Goal: Task Accomplishment & Management: Manage account settings

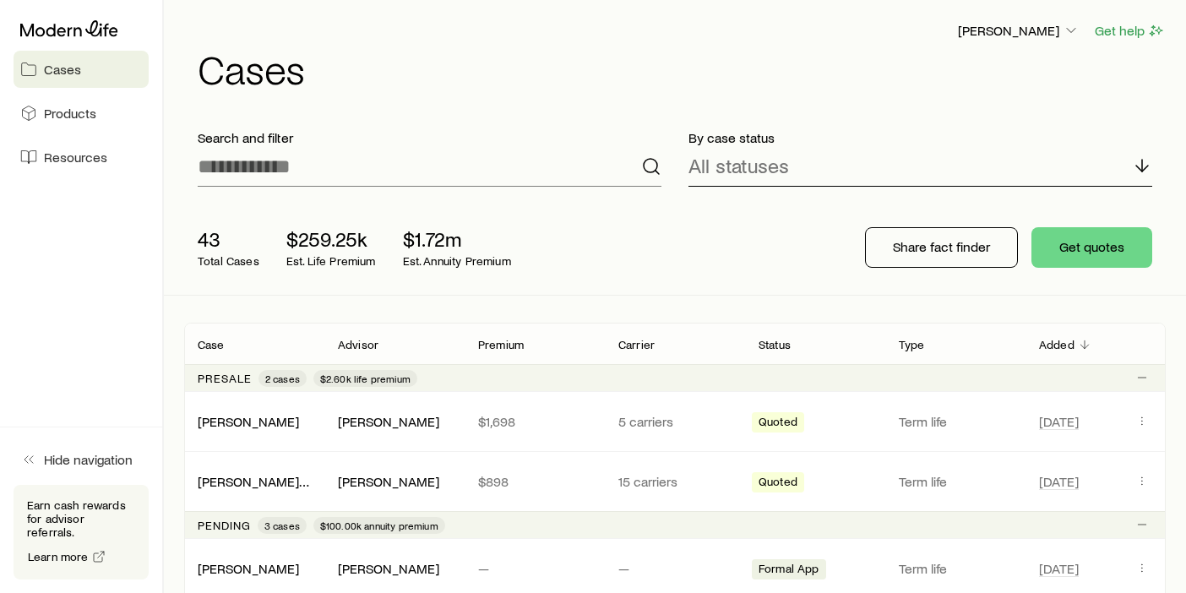
click at [764, 166] on p "All statuses" at bounding box center [738, 166] width 101 height 24
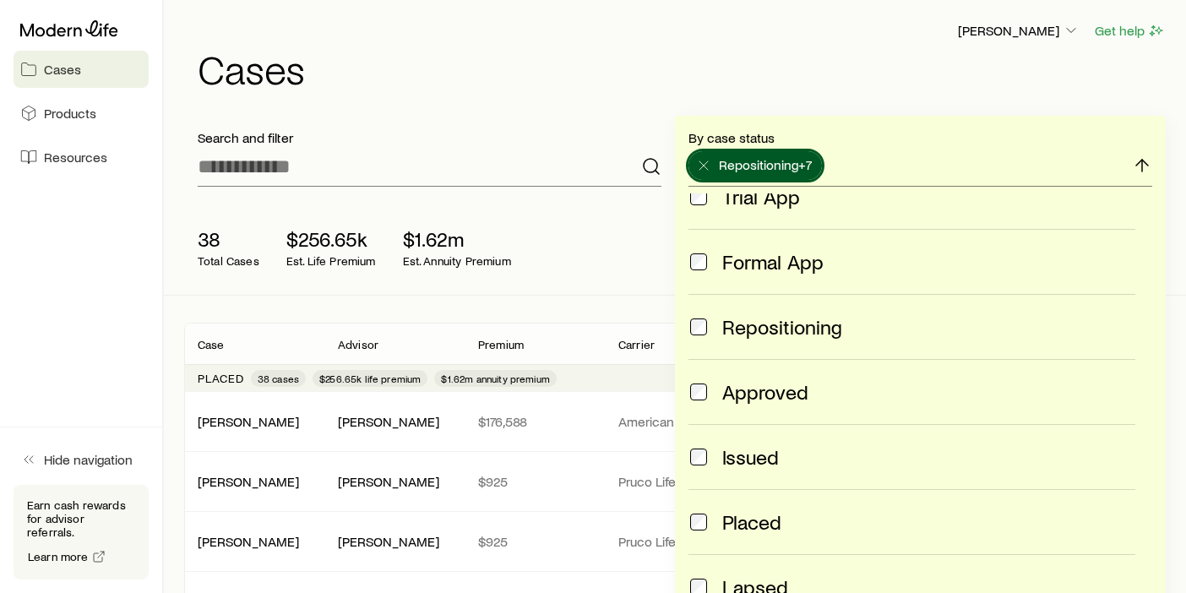
scroll to position [253, 0]
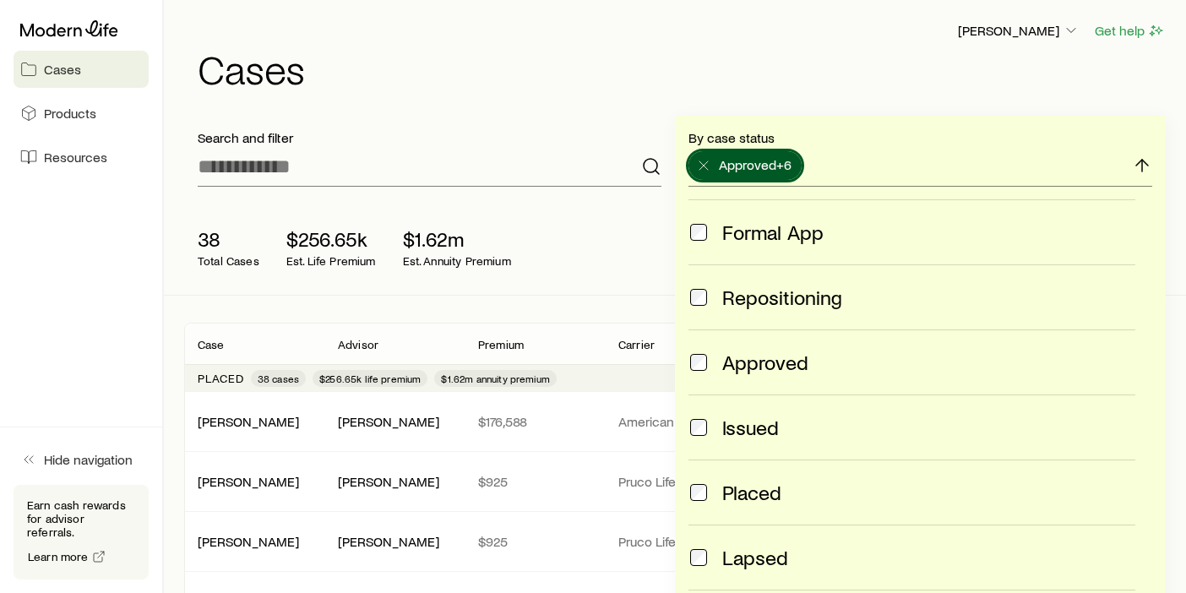
click at [696, 345] on label "Approved" at bounding box center [911, 361] width 447 height 65
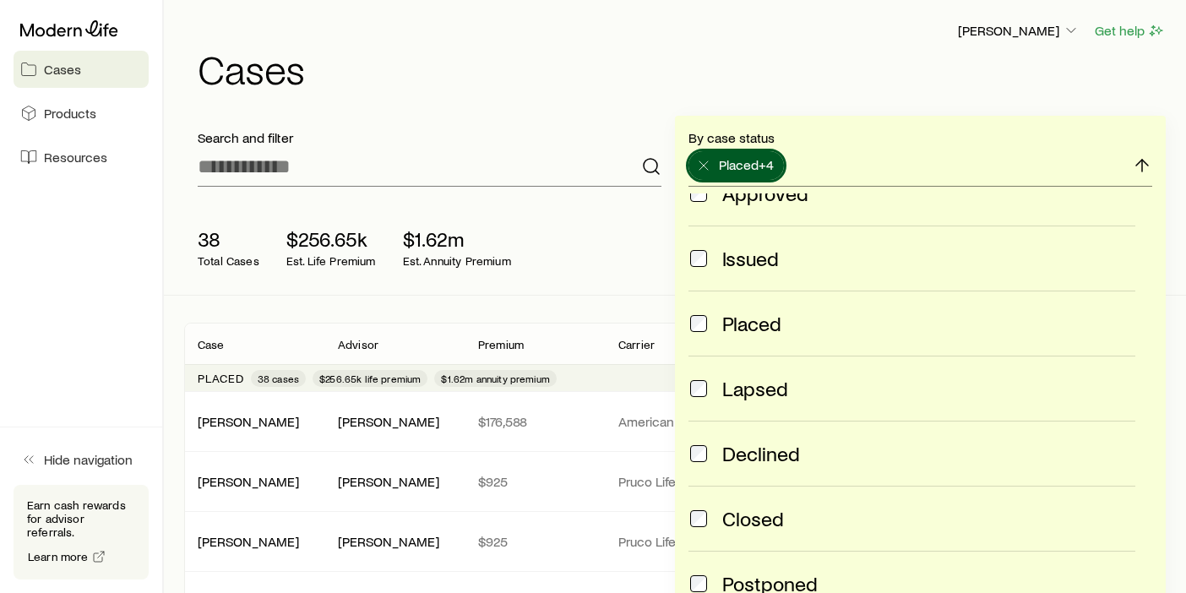
click at [703, 400] on label "Lapsed" at bounding box center [911, 388] width 447 height 65
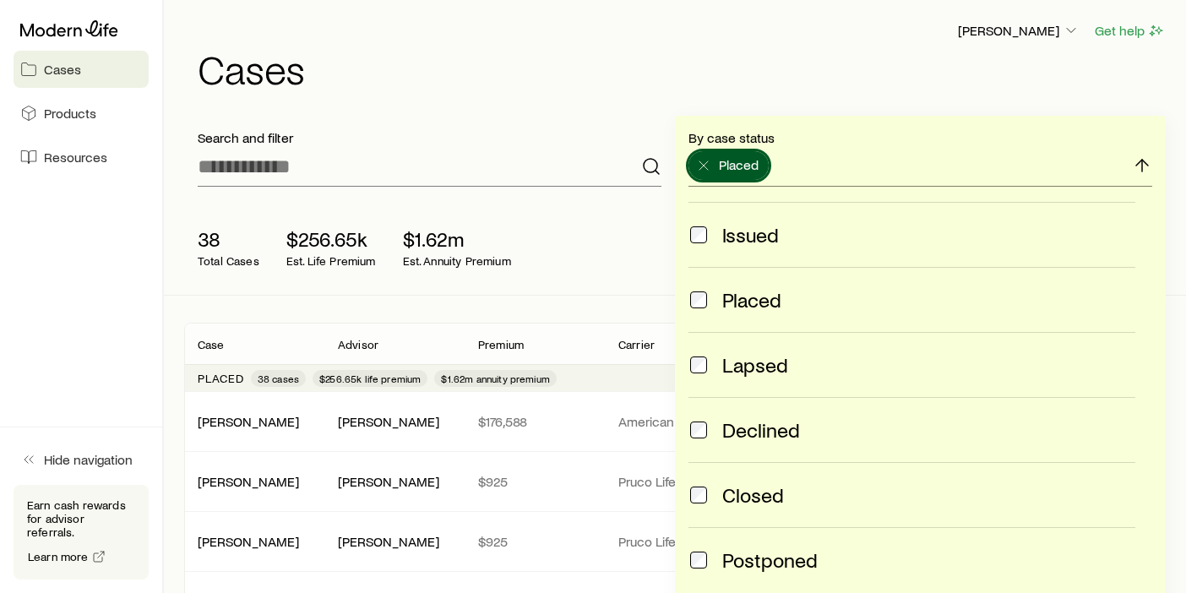
click at [632, 233] on div "38 Total Cases $256.65k Est. Life Premium $1.62m Est. Annuity Premium" at bounding box center [454, 248] width 541 height 68
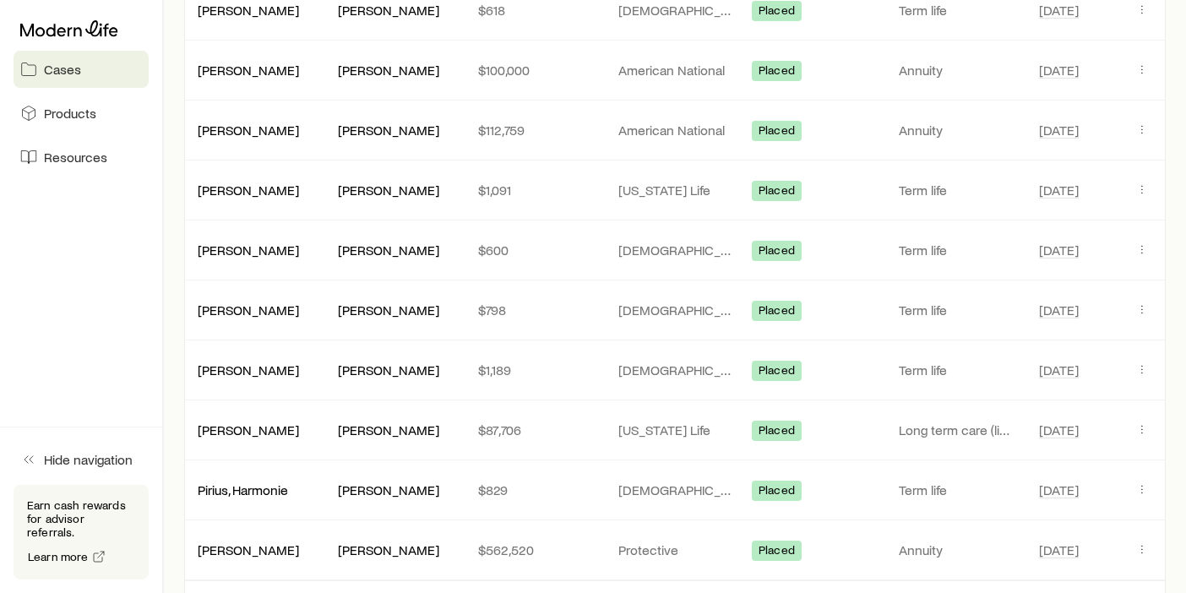
scroll to position [1267, 0]
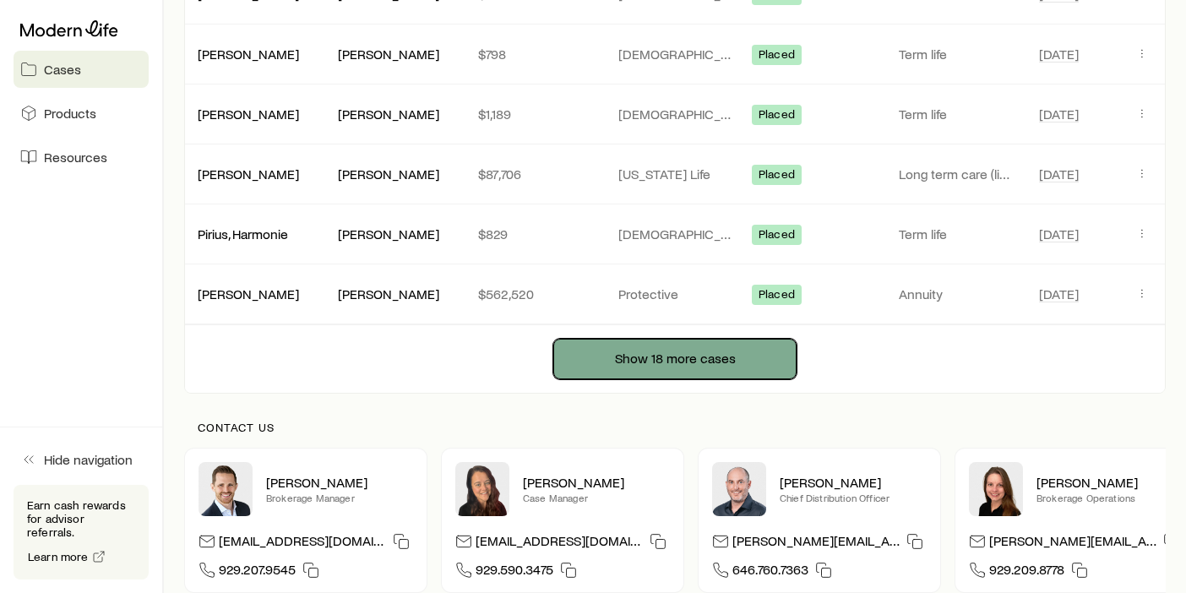
click at [698, 361] on button "Show 18 more cases" at bounding box center [674, 359] width 243 height 41
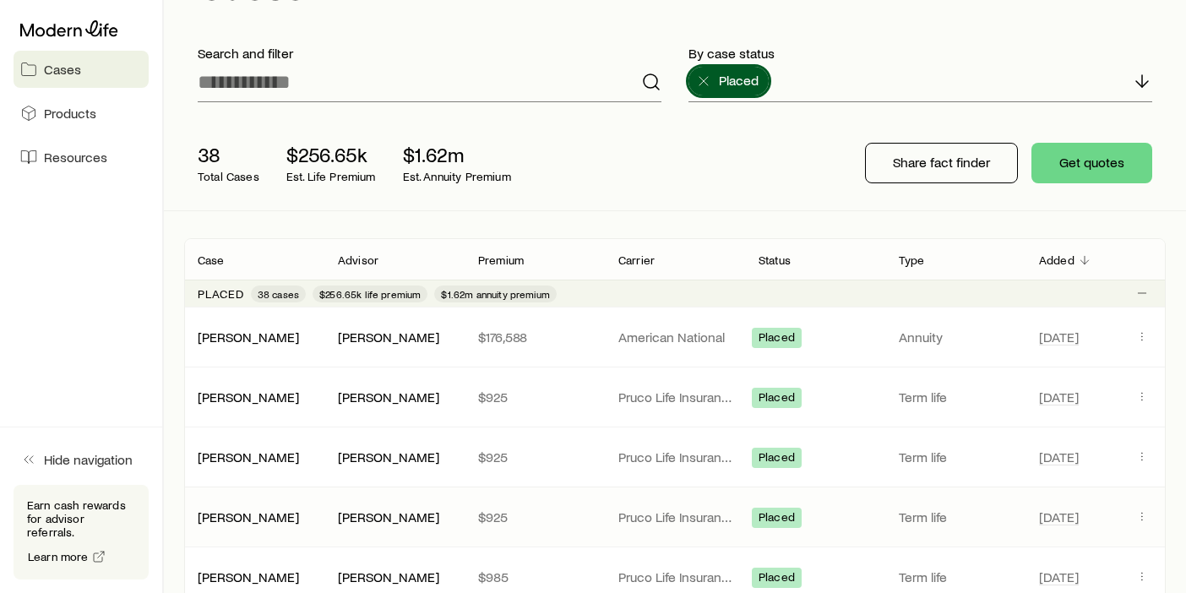
scroll to position [0, 0]
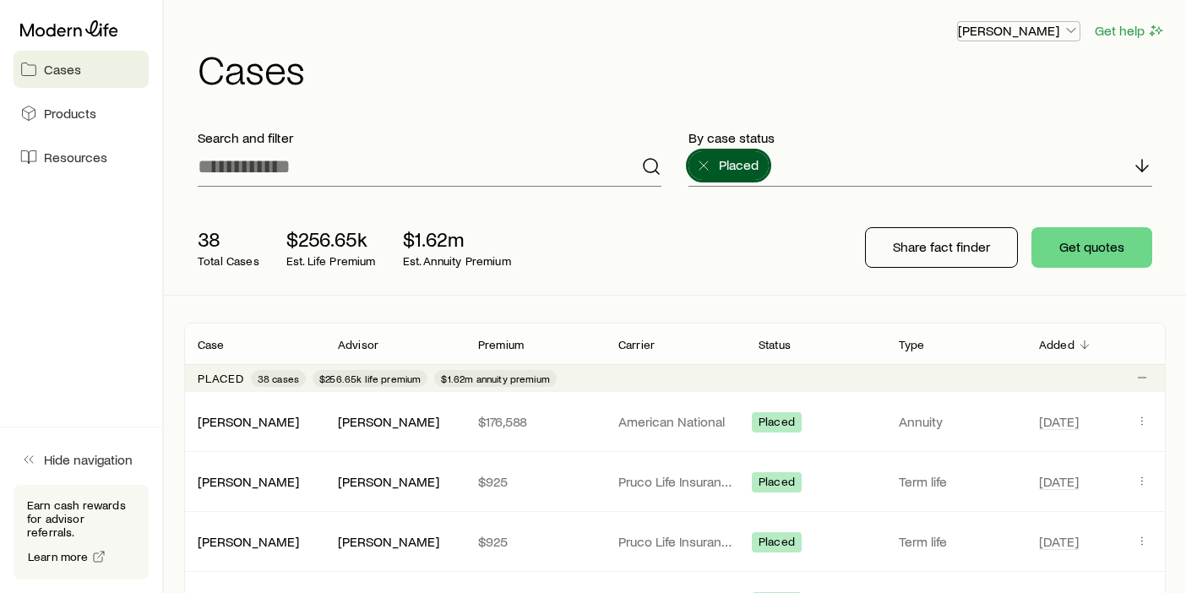
click at [1076, 25] on icon "button" at bounding box center [1071, 30] width 17 height 17
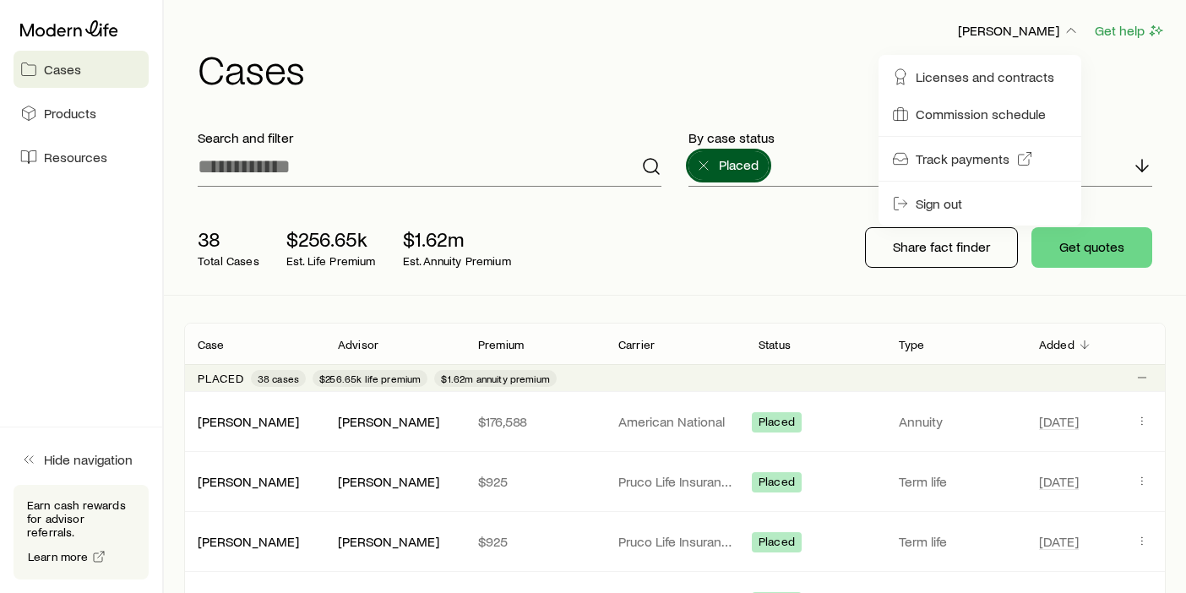
click at [777, 255] on div "38 Total Cases $256.65k Est. Life Premium $1.62m Est. Annuity Premium Share fac…" at bounding box center [675, 247] width 982 height 95
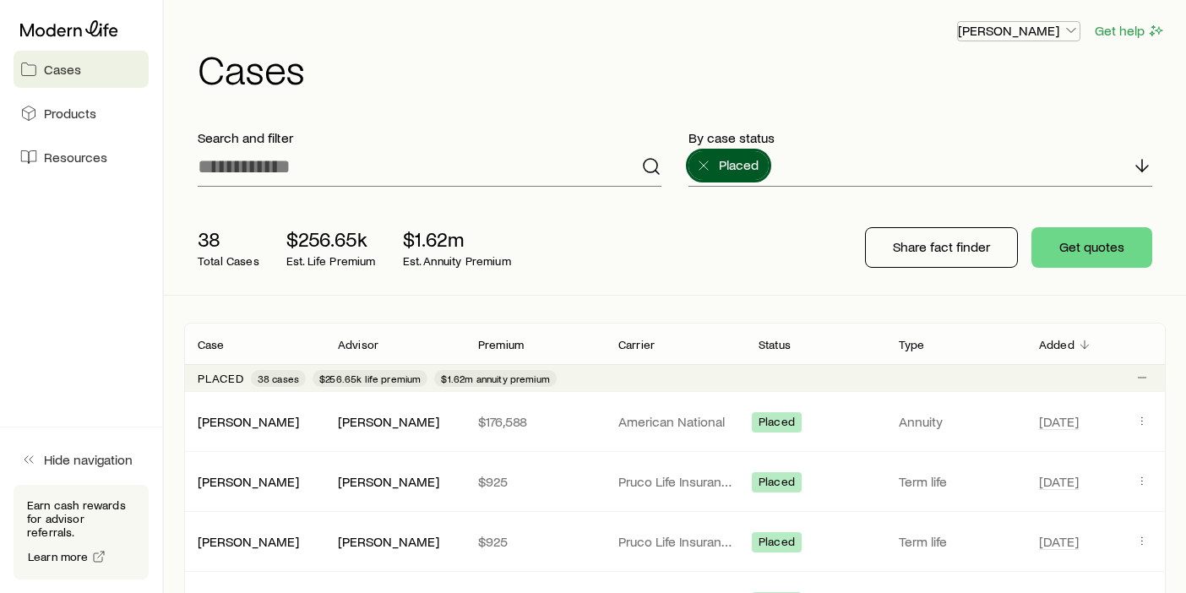
click at [1055, 33] on p "[PERSON_NAME]" at bounding box center [1019, 30] width 122 height 17
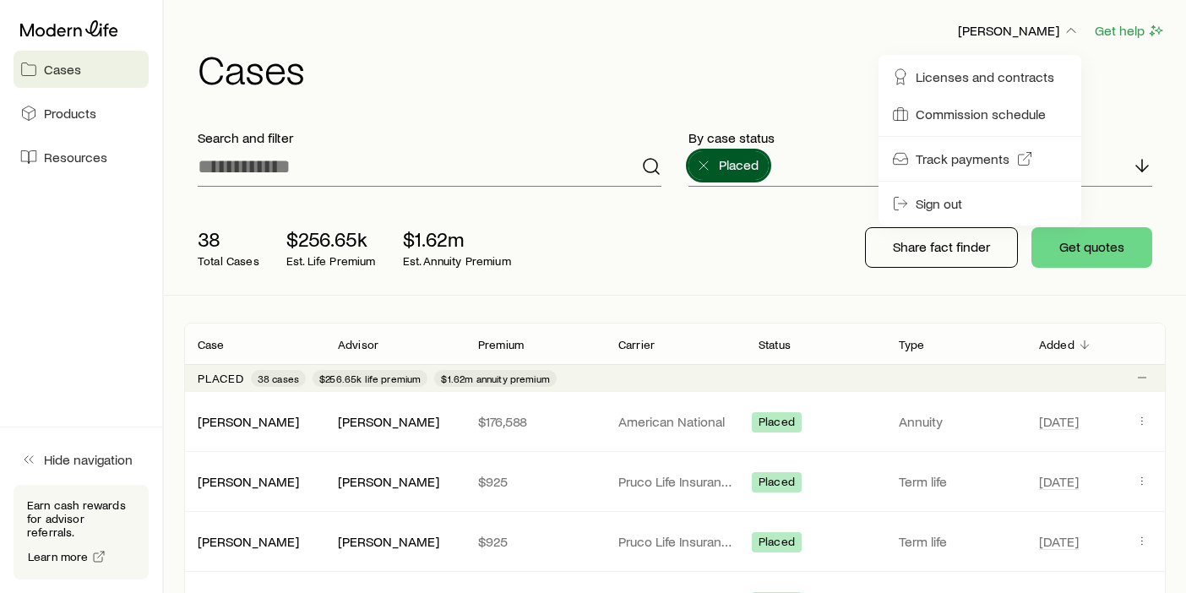
click at [776, 250] on div "38 Total Cases $256.65k Est. Life Premium $1.62m Est. Annuity Premium Share fac…" at bounding box center [675, 247] width 982 height 95
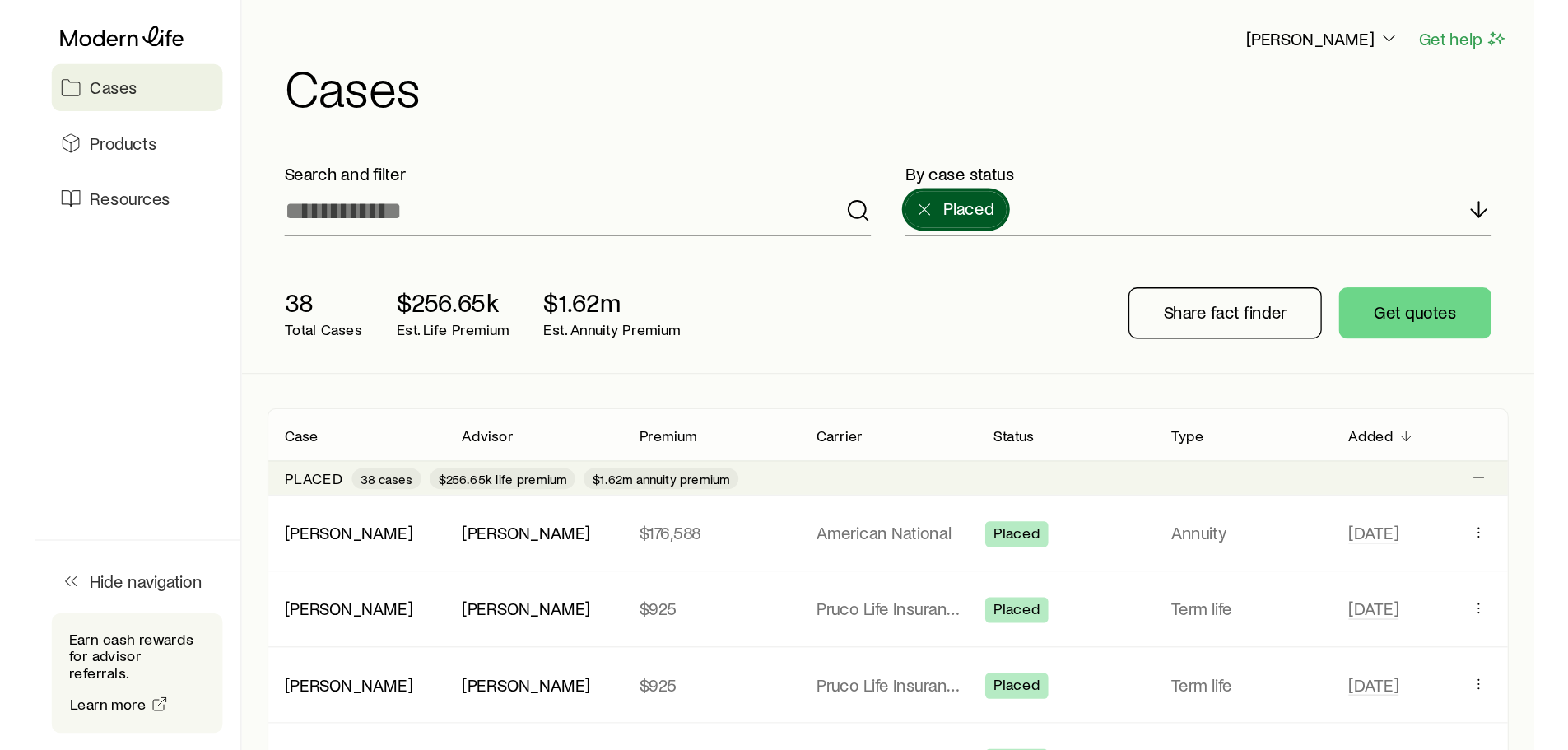
scroll to position [82, 0]
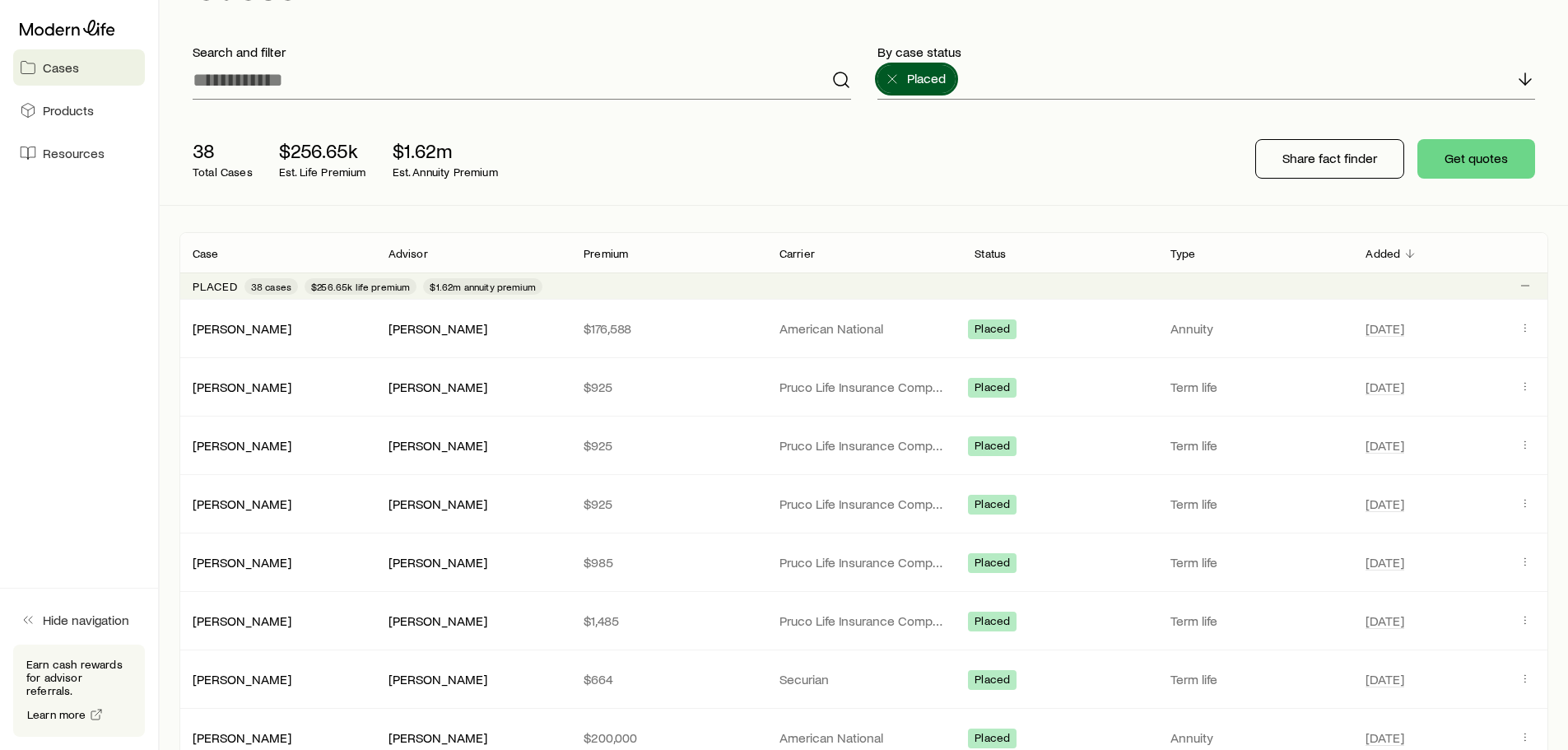
drag, startPoint x: 1083, startPoint y: 55, endPoint x: 1057, endPoint y: 219, distance: 166.0
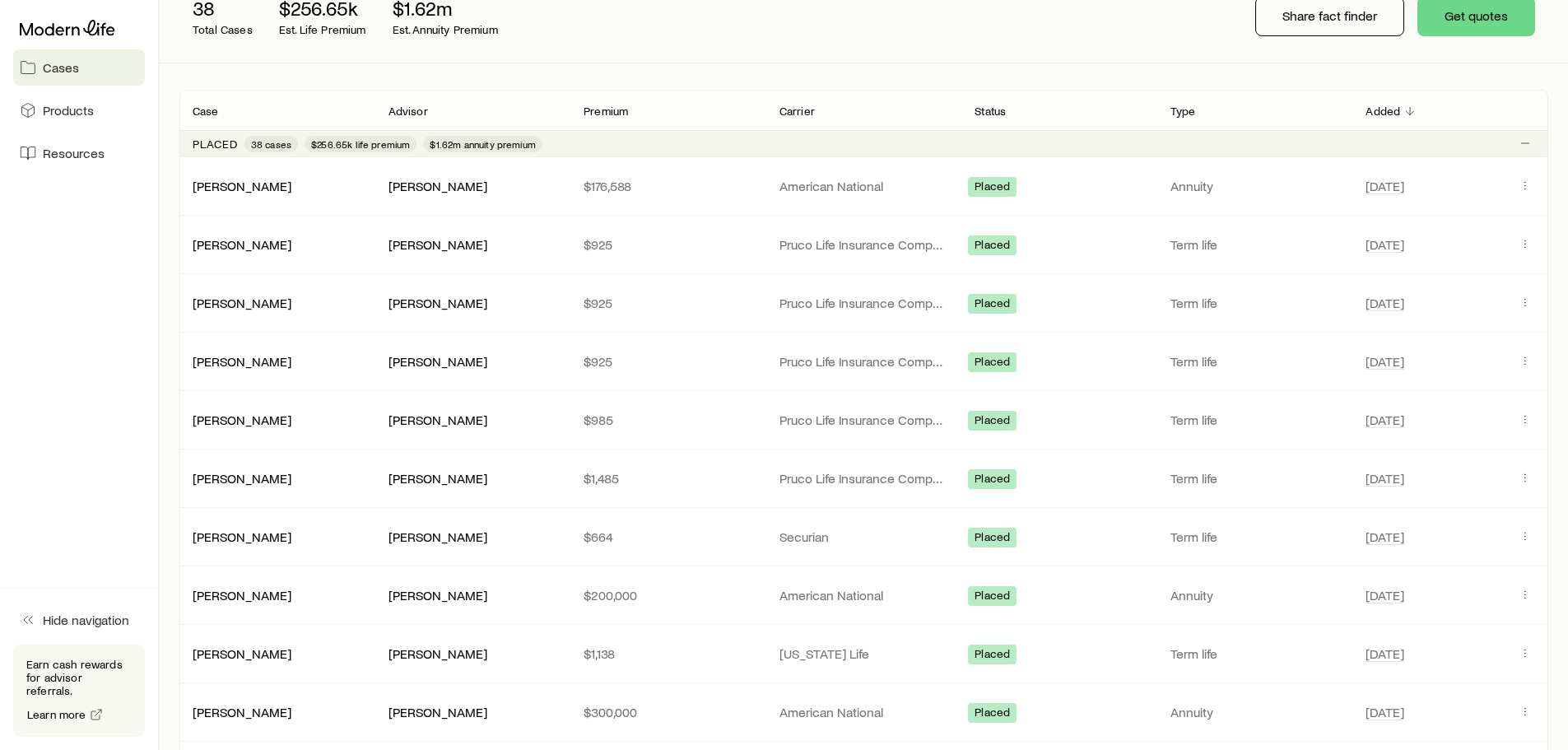
scroll to position [165, 0]
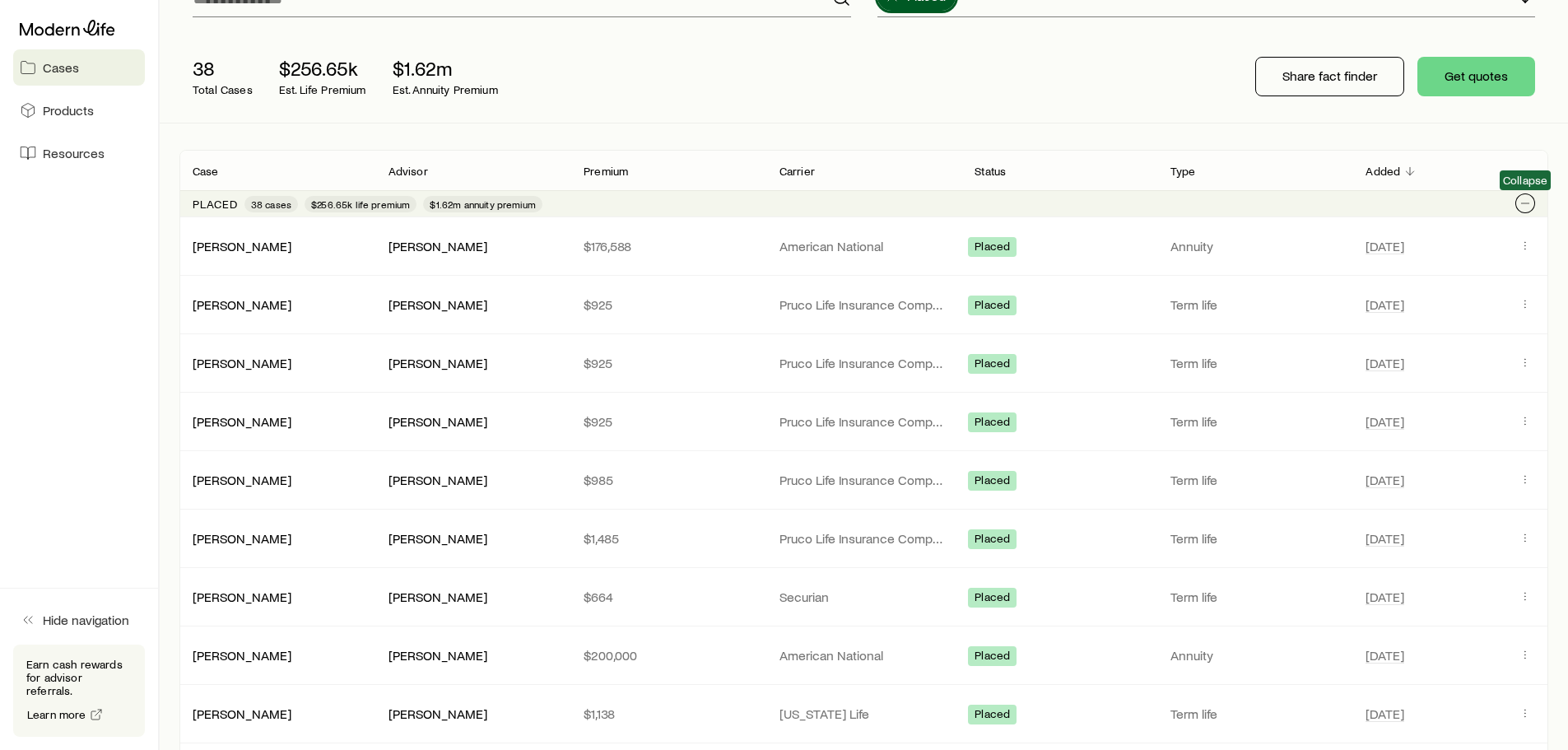
click at [1167, 201] on icon "Client cases" at bounding box center [1526, 204] width 14 height 14
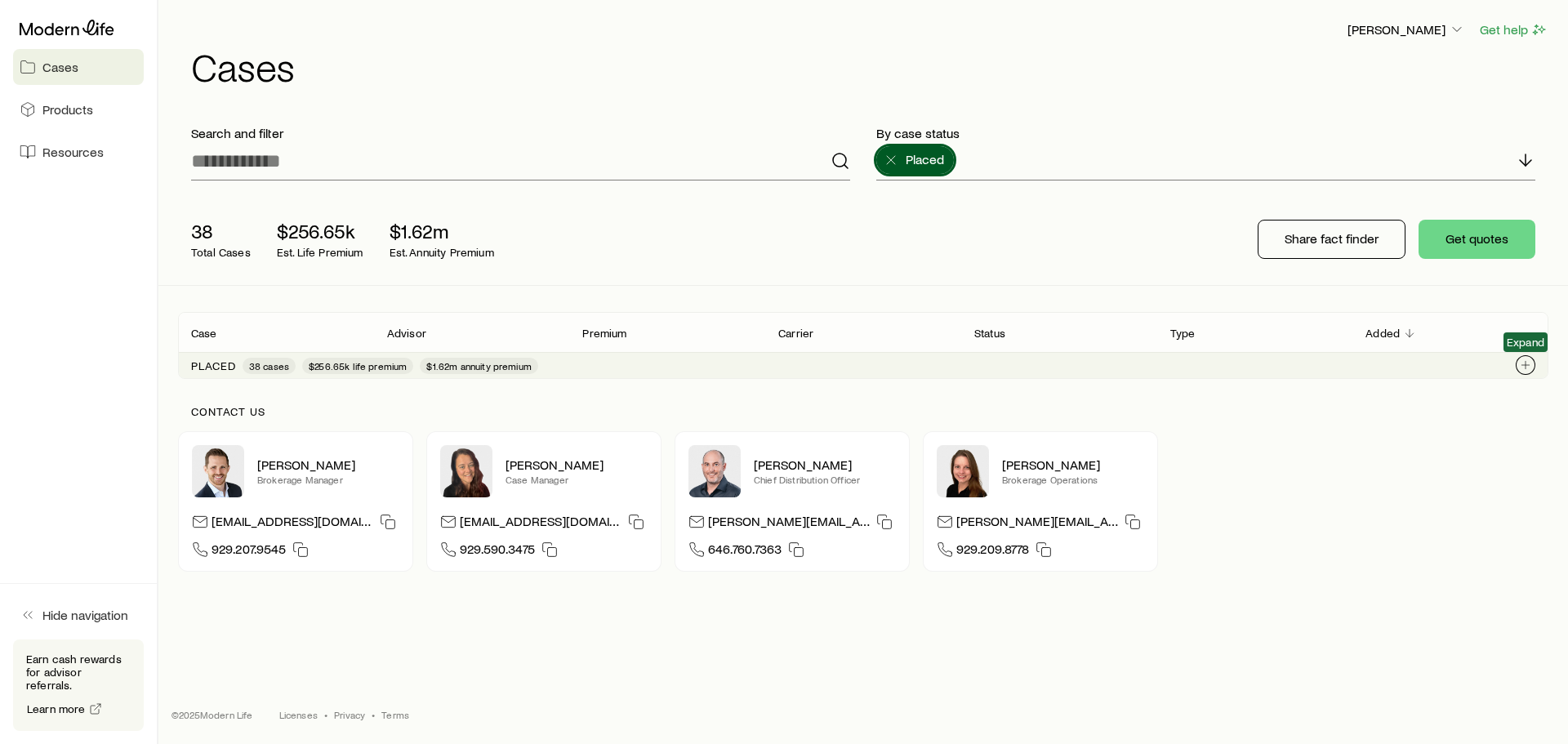
click at [1158, 358] on icon "Client cases" at bounding box center [1525, 365] width 14 height 14
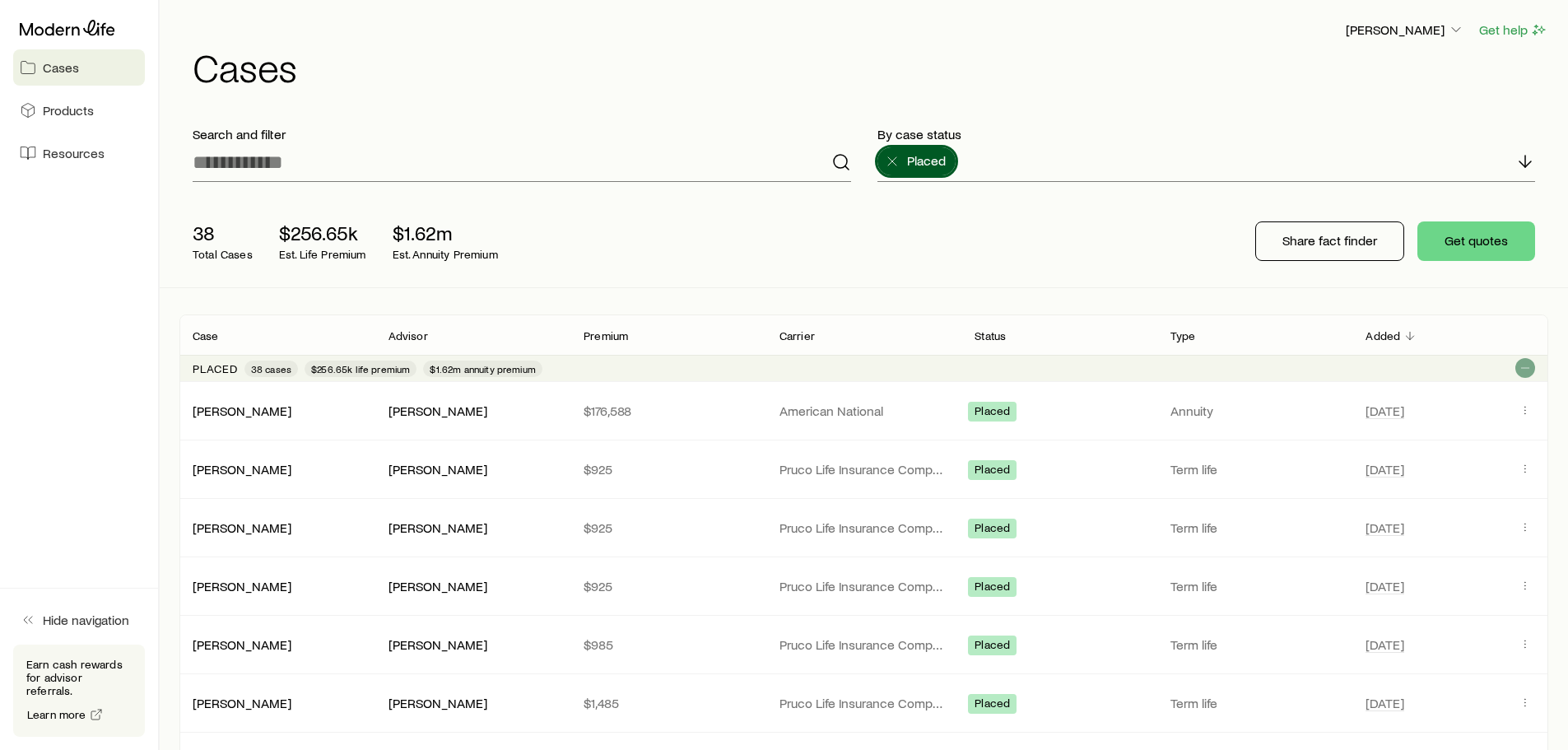
click at [408, 45] on header "[PERSON_NAME] Get help Cases" at bounding box center [863, 53] width 1369 height 66
click at [498, 41] on header "[PERSON_NAME] Get help Cases" at bounding box center [863, 53] width 1369 height 66
drag, startPoint x: 1293, startPoint y: 140, endPoint x: 1275, endPoint y: 138, distance: 18.1
click at [1167, 137] on p "By case status" at bounding box center [1206, 133] width 659 height 17
click at [1167, 407] on icon "Client cases" at bounding box center [1526, 410] width 14 height 14
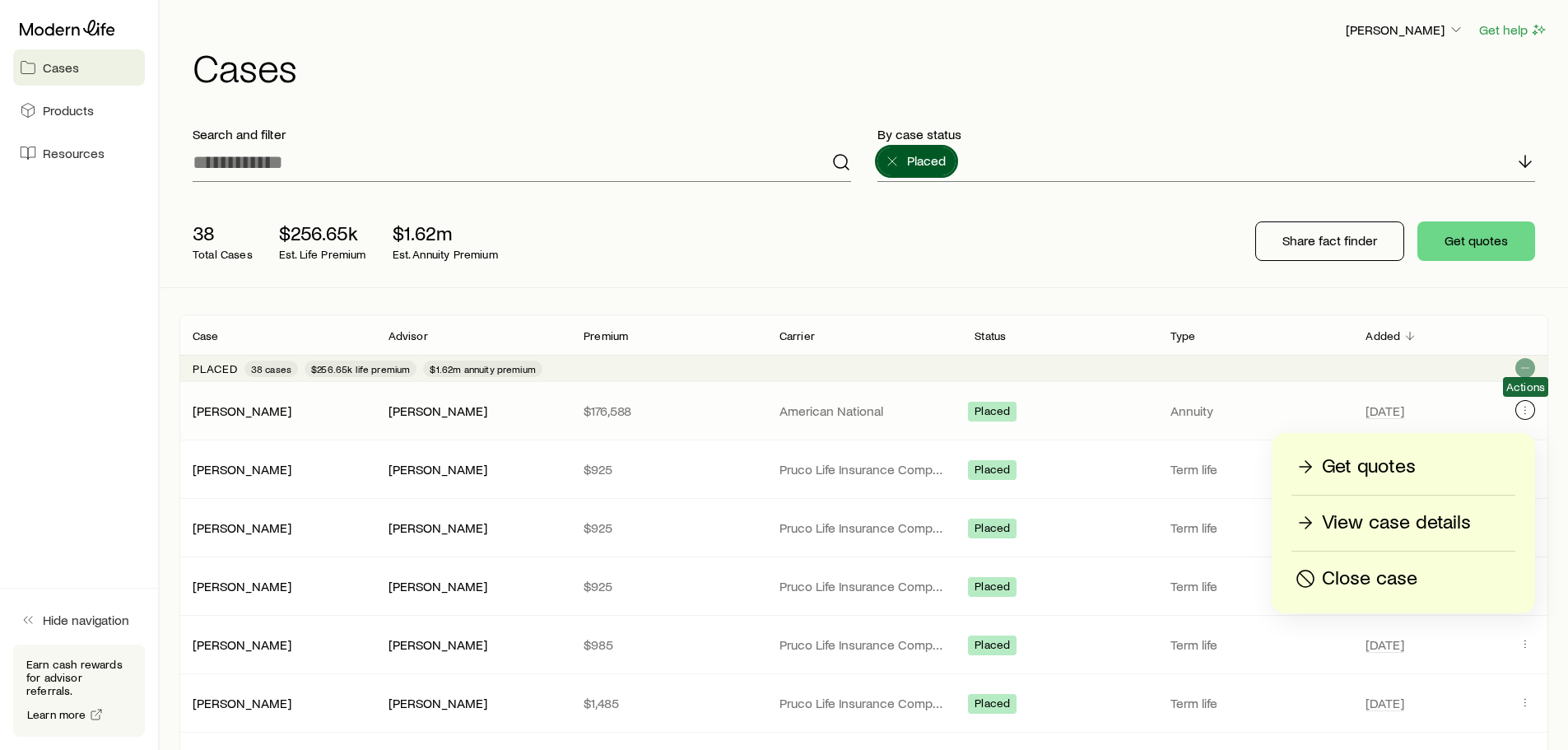
click at [1167, 412] on icon "Client cases" at bounding box center [1526, 410] width 14 height 14
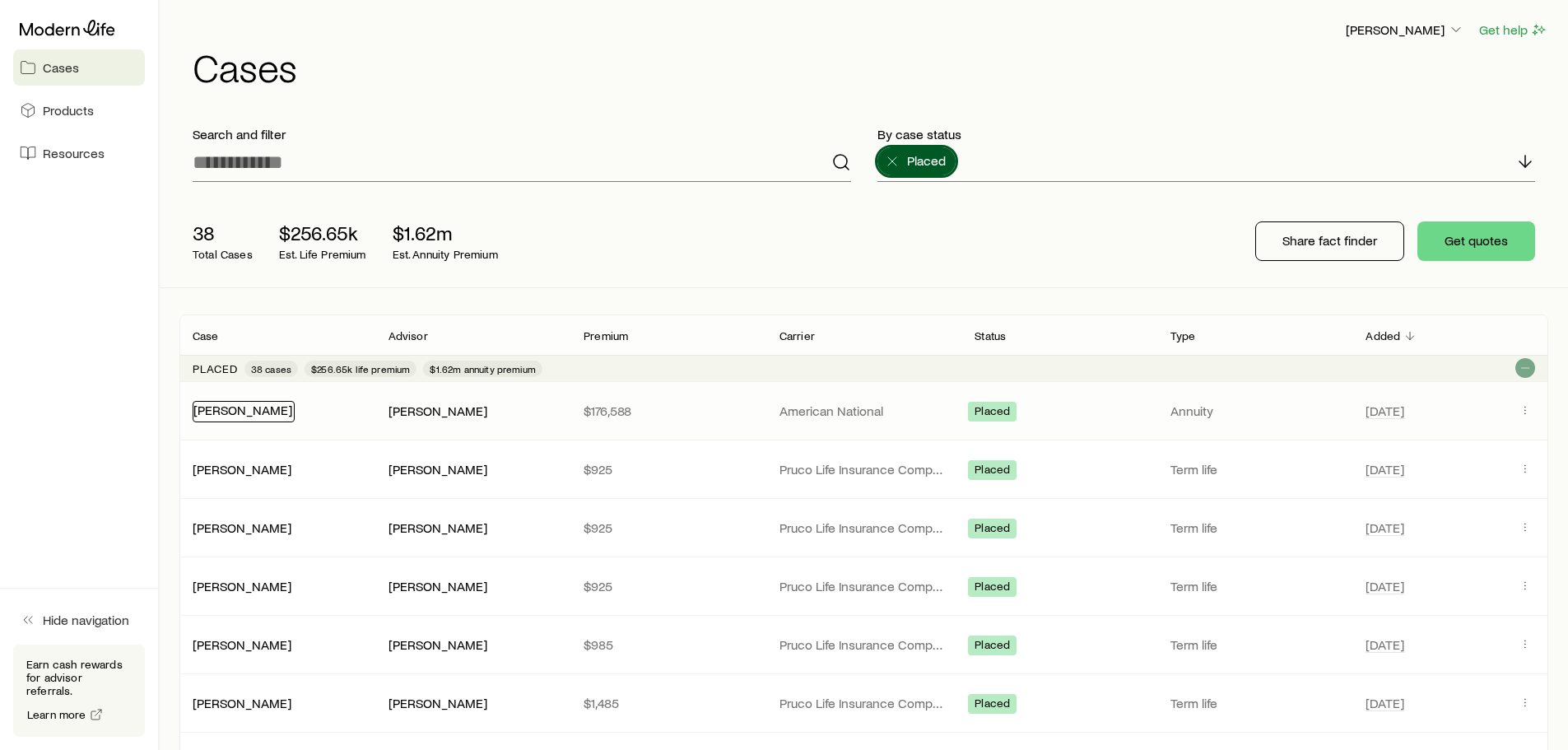
click at [252, 417] on div "[PERSON_NAME]" at bounding box center [244, 411] width 102 height 21
click at [1047, 275] on div "38 Total Cases $256.65k Est. Life Premium $1.62m Est. Annuity Premium Share fac…" at bounding box center [863, 241] width 1369 height 93
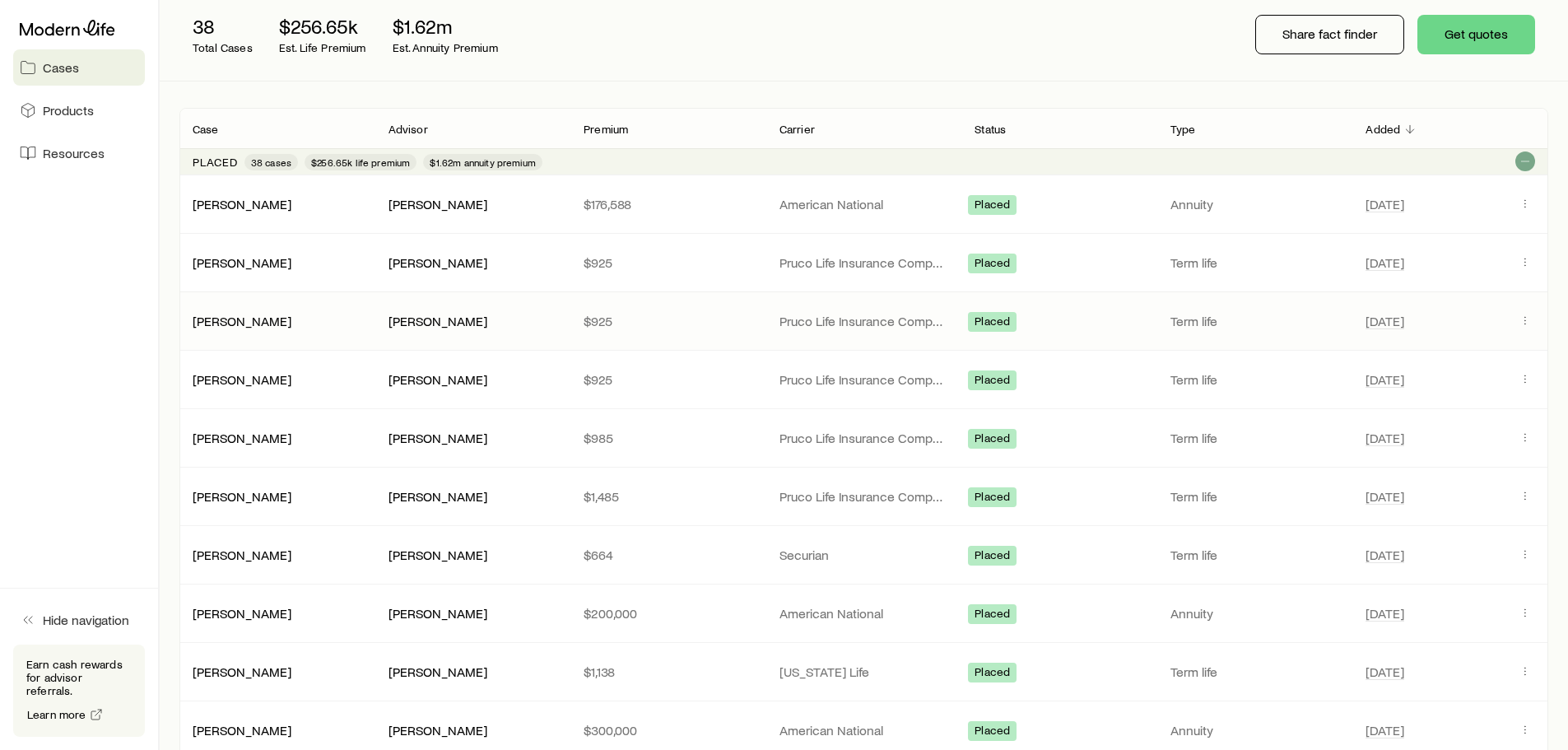
scroll to position [246, 0]
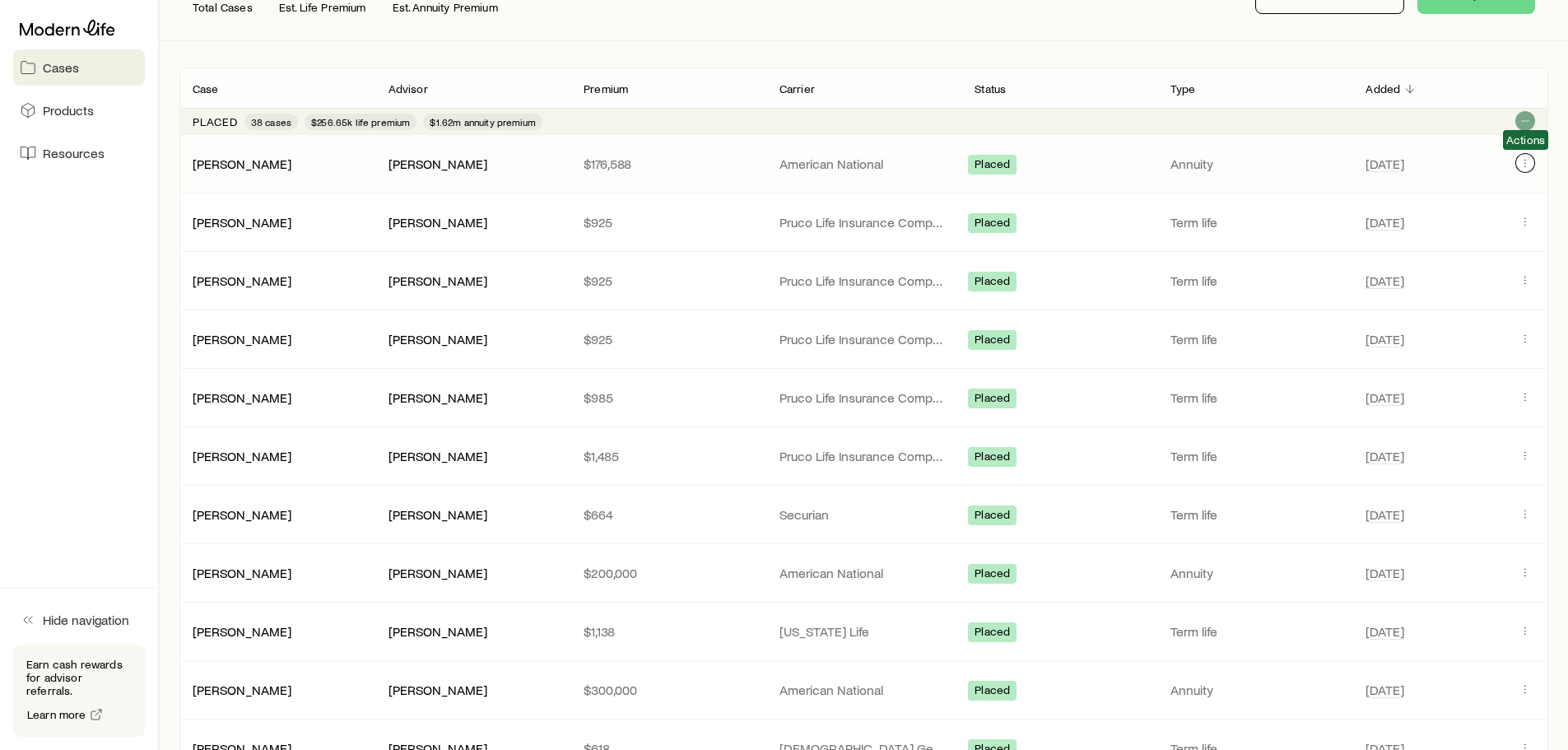
click at [1167, 166] on icon "Client cases" at bounding box center [1526, 163] width 14 height 14
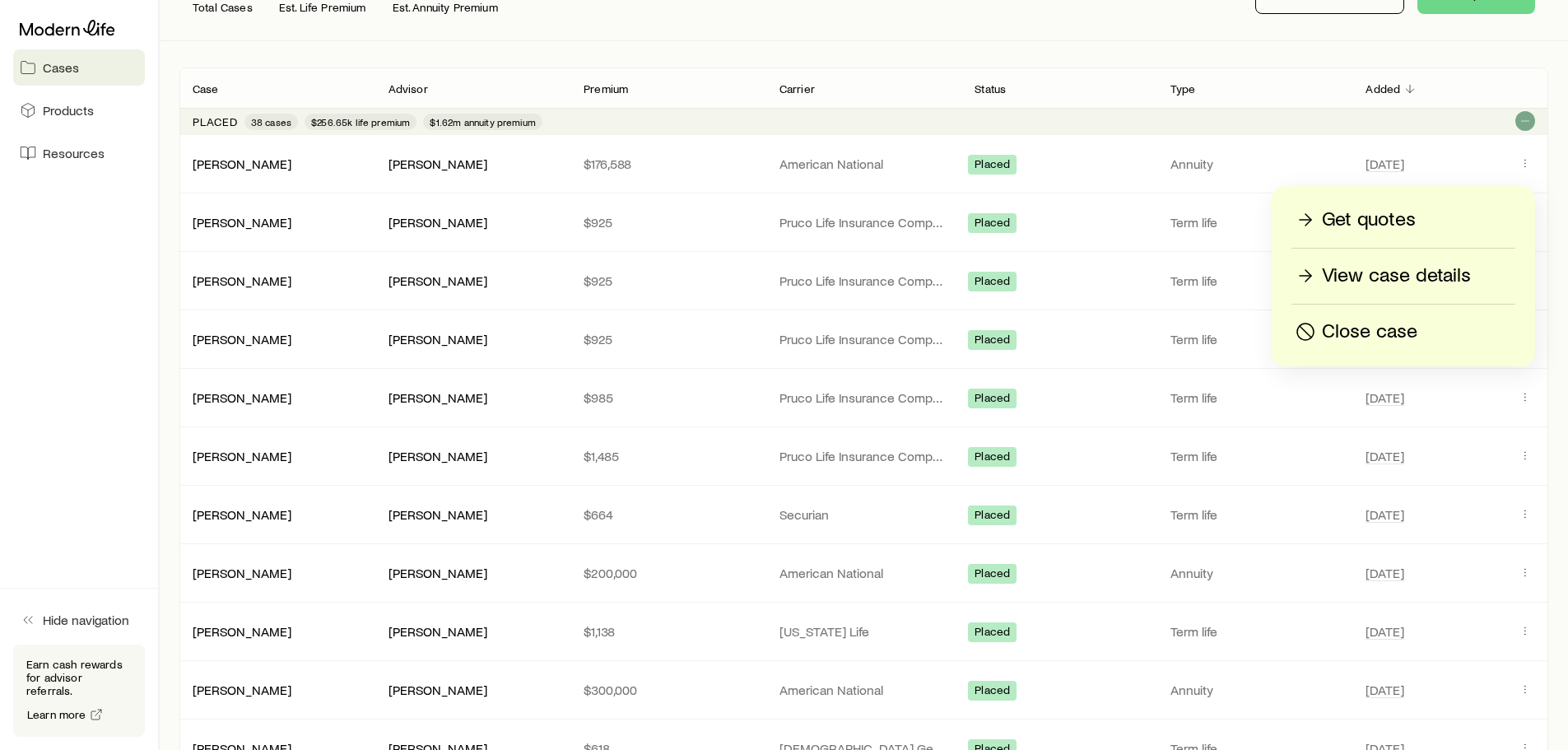
click at [1167, 282] on p "View case details" at bounding box center [1396, 275] width 149 height 26
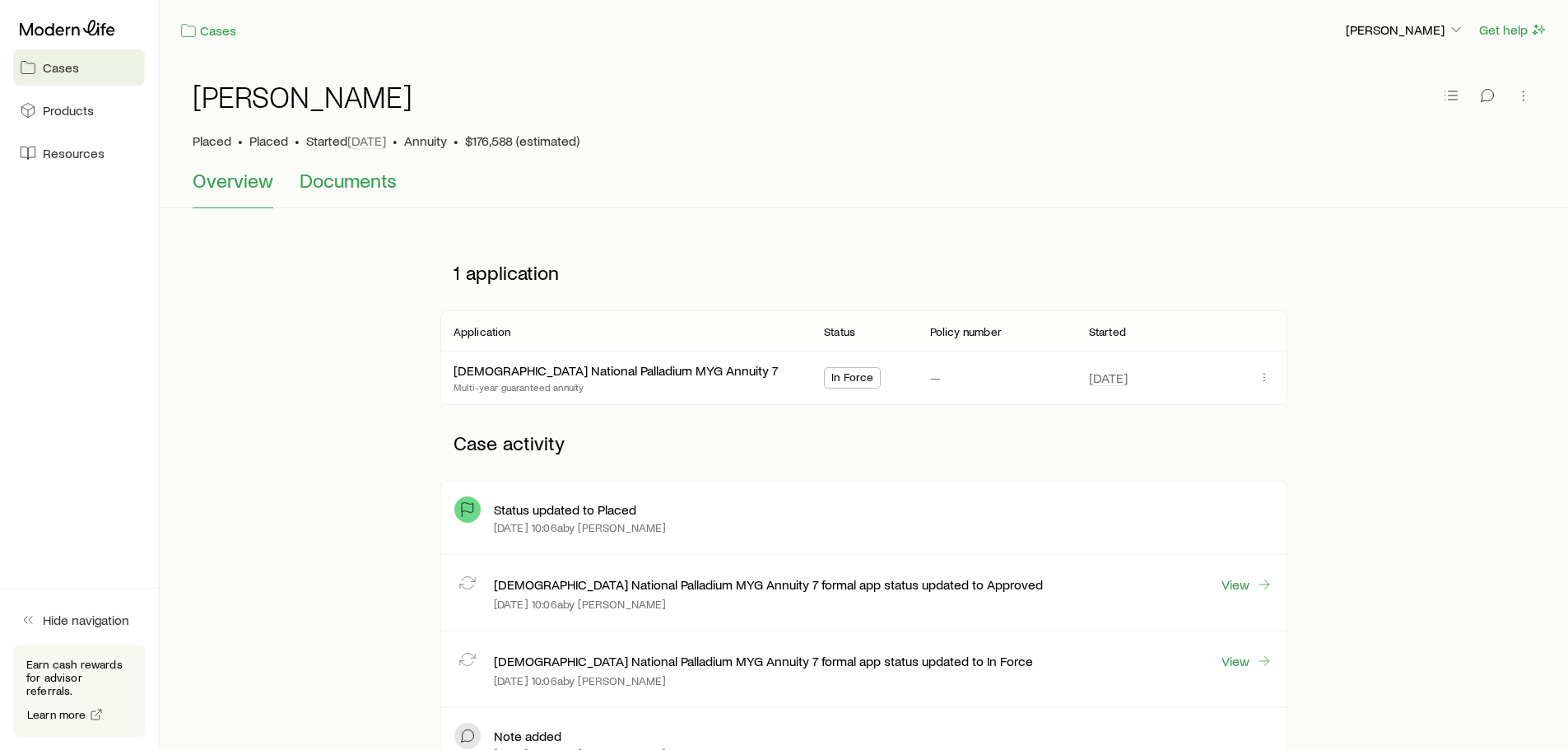
click at [343, 181] on span "Documents" at bounding box center [348, 180] width 97 height 23
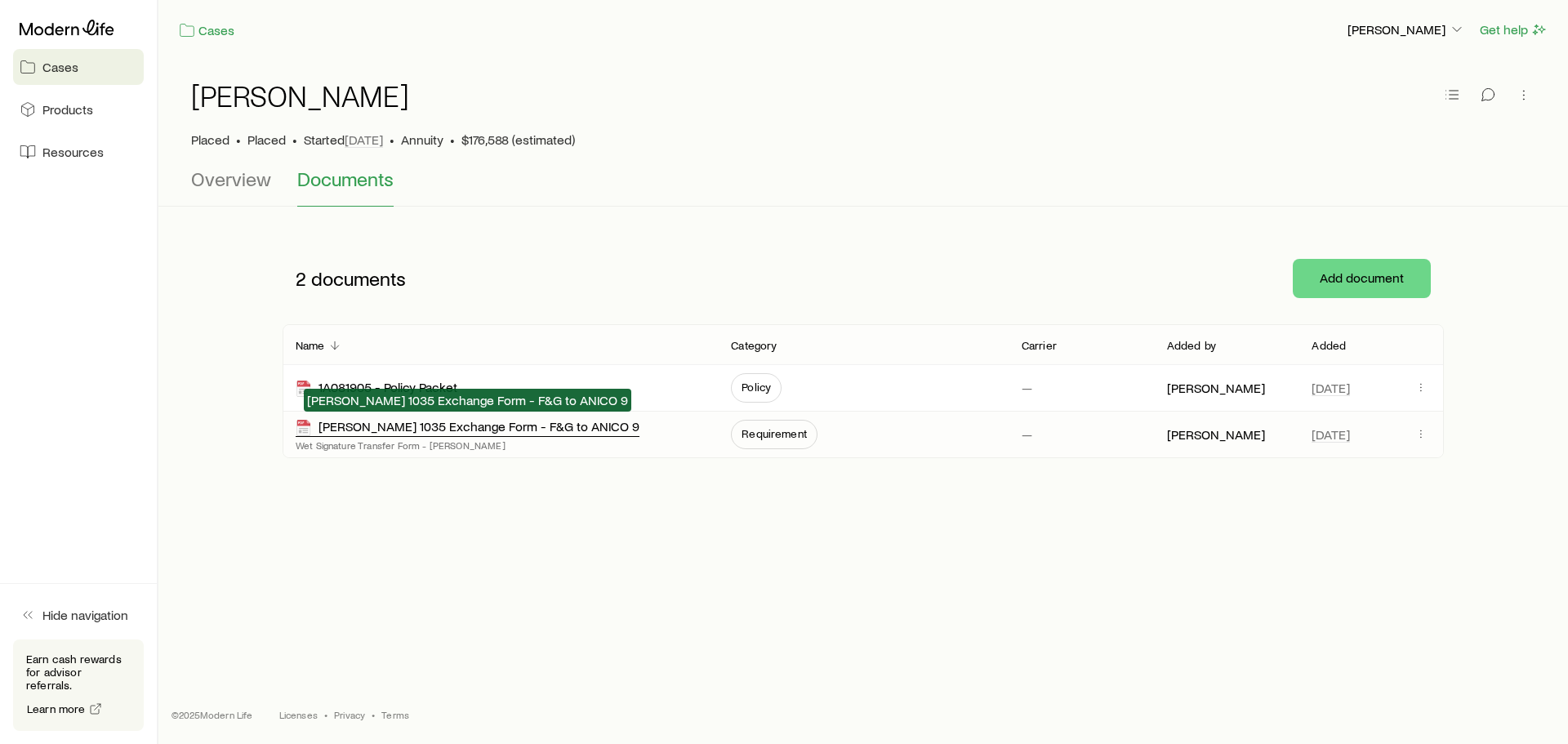
click at [531, 426] on div "[PERSON_NAME] 1035 Exchange Form - F&G to ANICO 9" at bounding box center [468, 426] width 344 height 18
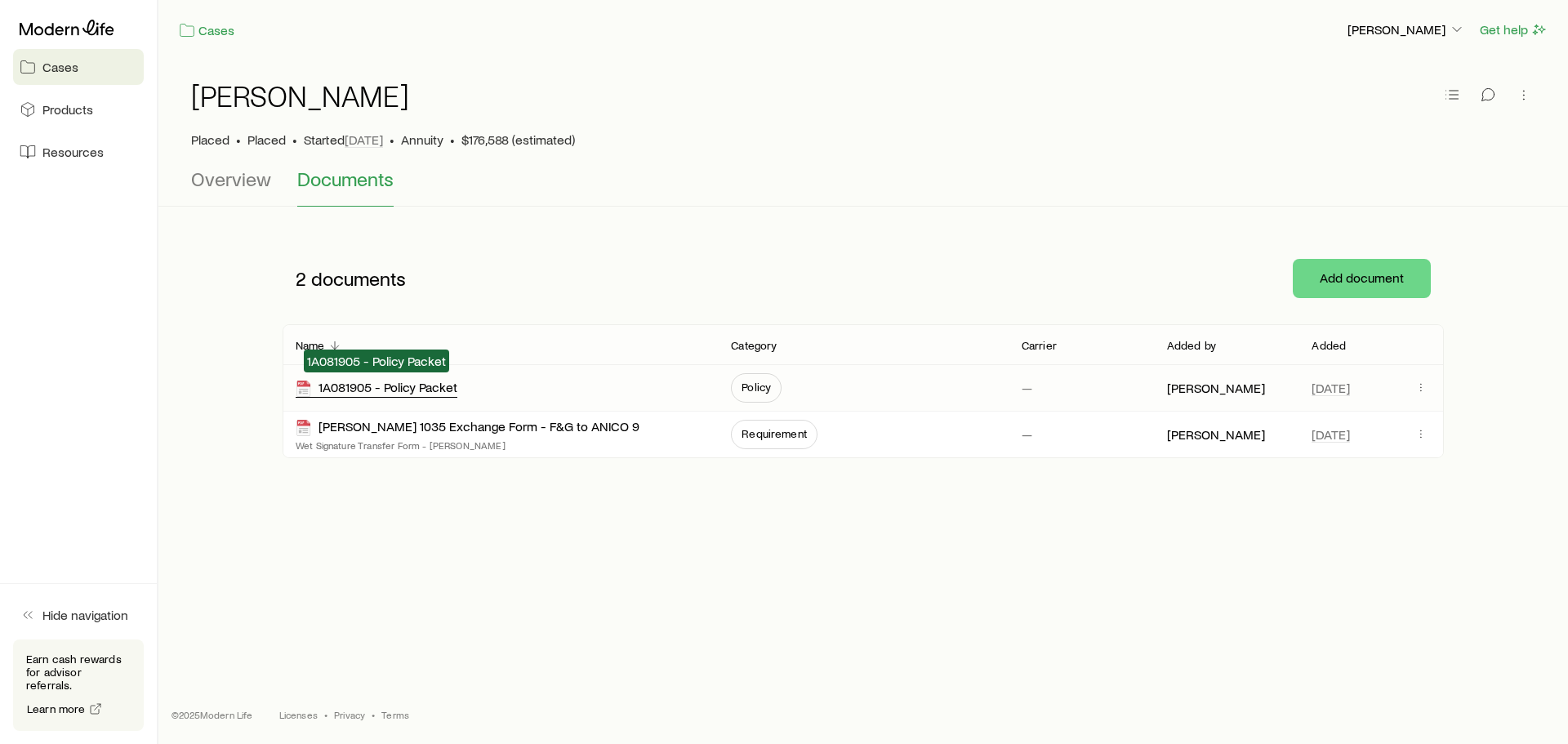
click at [402, 387] on div "1A081905 - Policy Packet" at bounding box center [376, 387] width 161 height 18
